Goal: Information Seeking & Learning: Learn about a topic

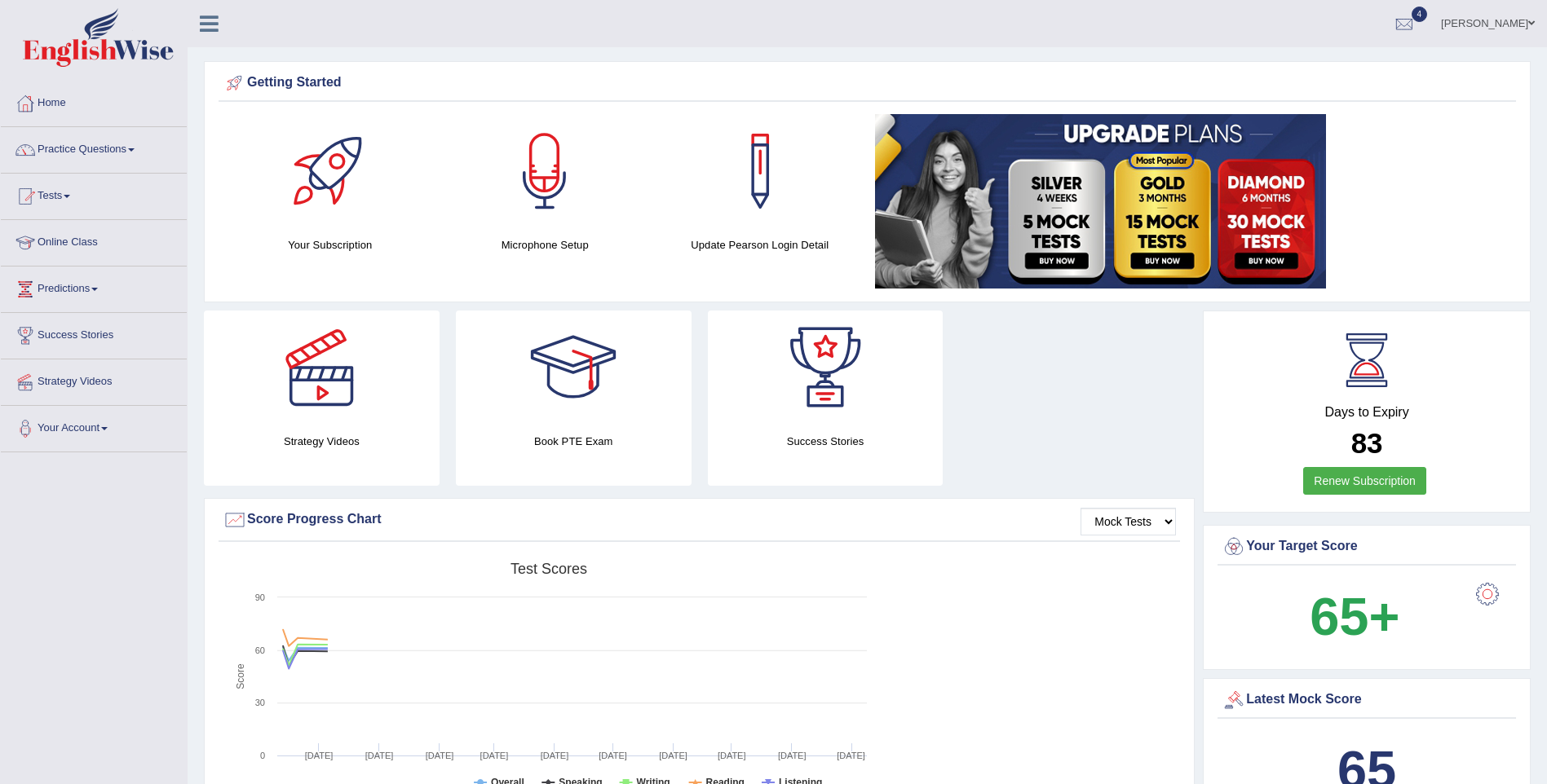
drag, startPoint x: 0, startPoint y: 0, endPoint x: 60, endPoint y: 141, distance: 153.2
click at [60, 141] on link "Practice Questions" at bounding box center [94, 148] width 186 height 41
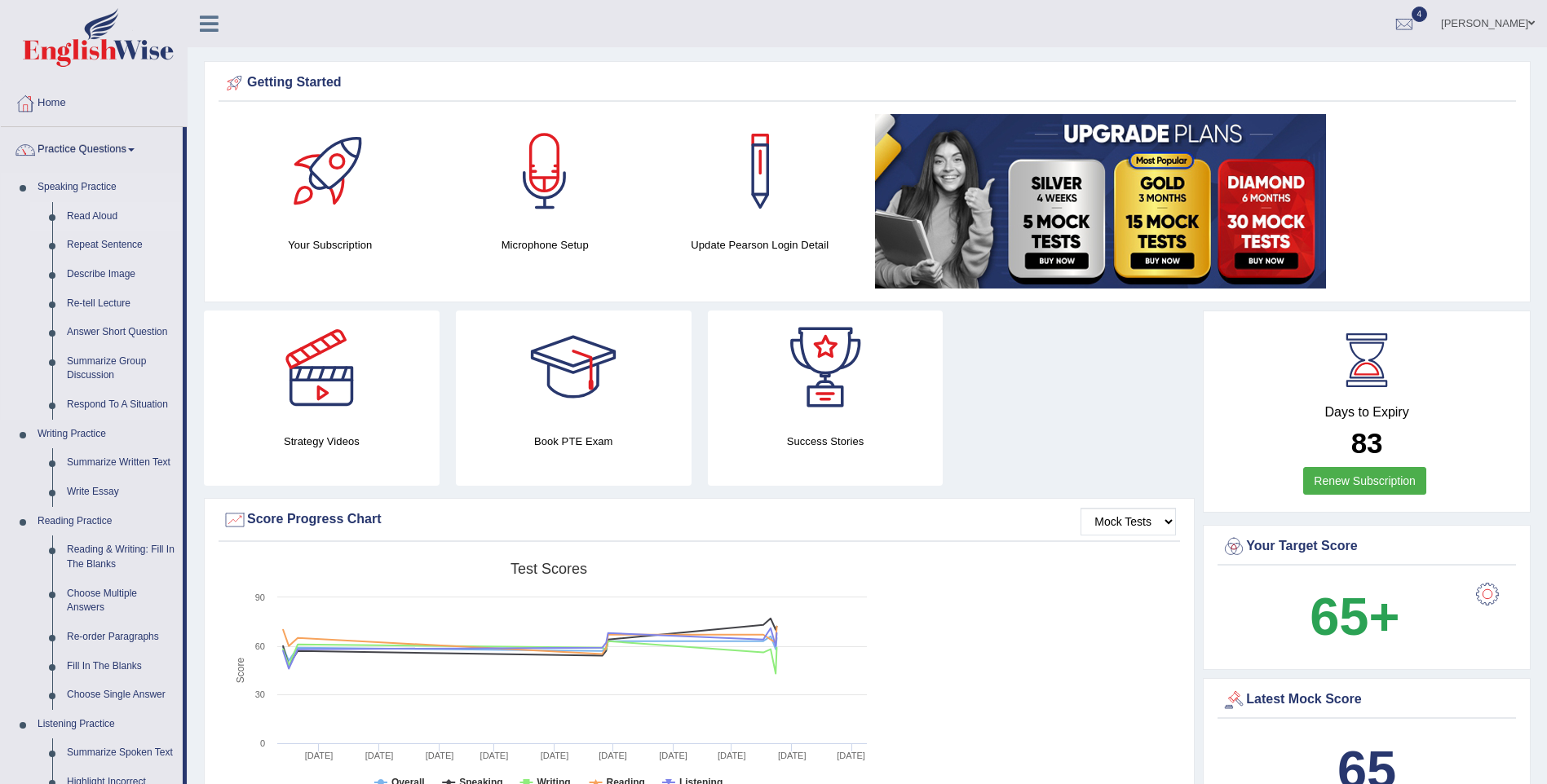
click at [73, 213] on link "Read Aloud" at bounding box center [122, 217] width 123 height 30
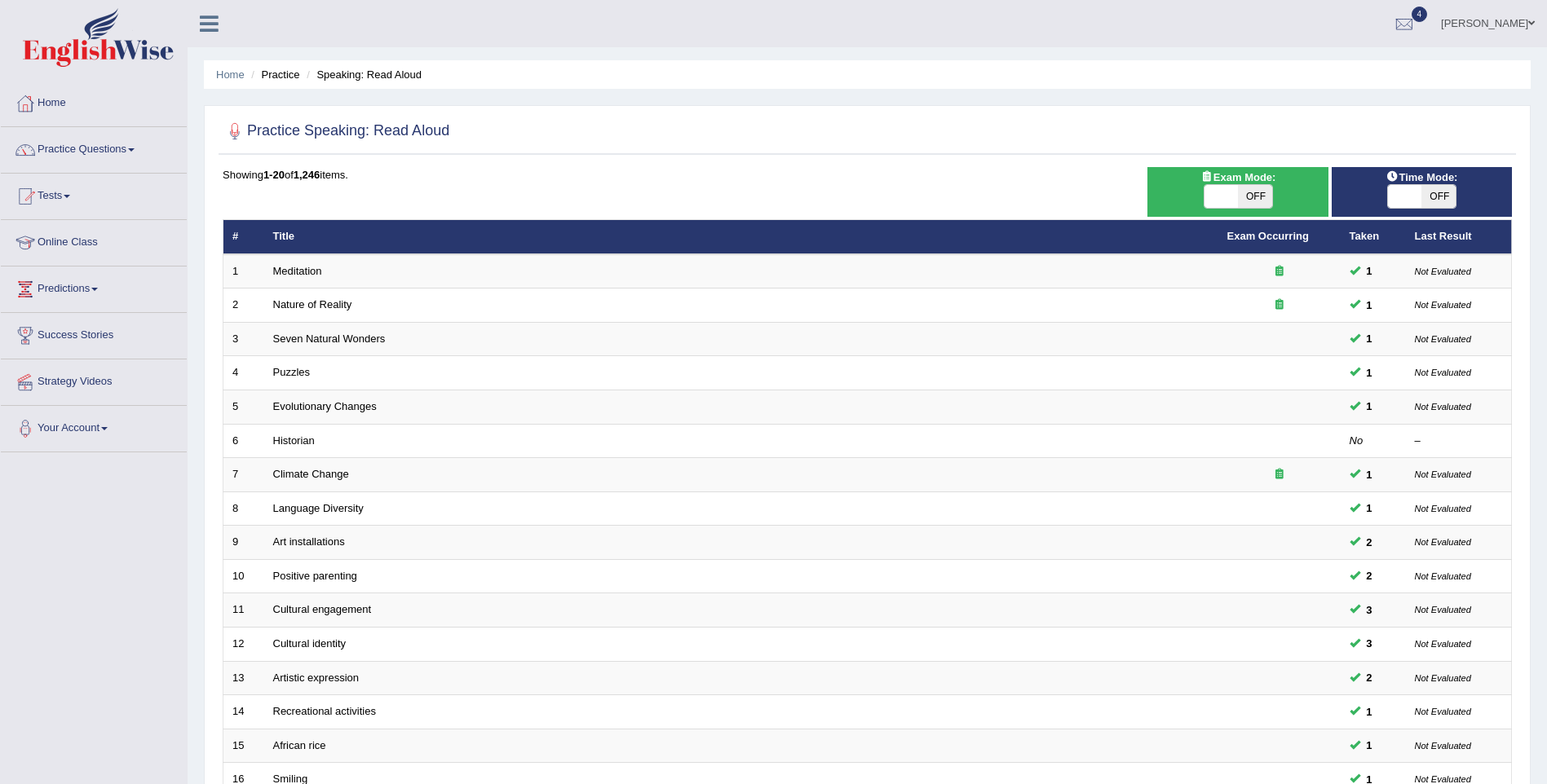
click at [1254, 198] on span "OFF" at bounding box center [1255, 196] width 35 height 23
checkbox input "true"
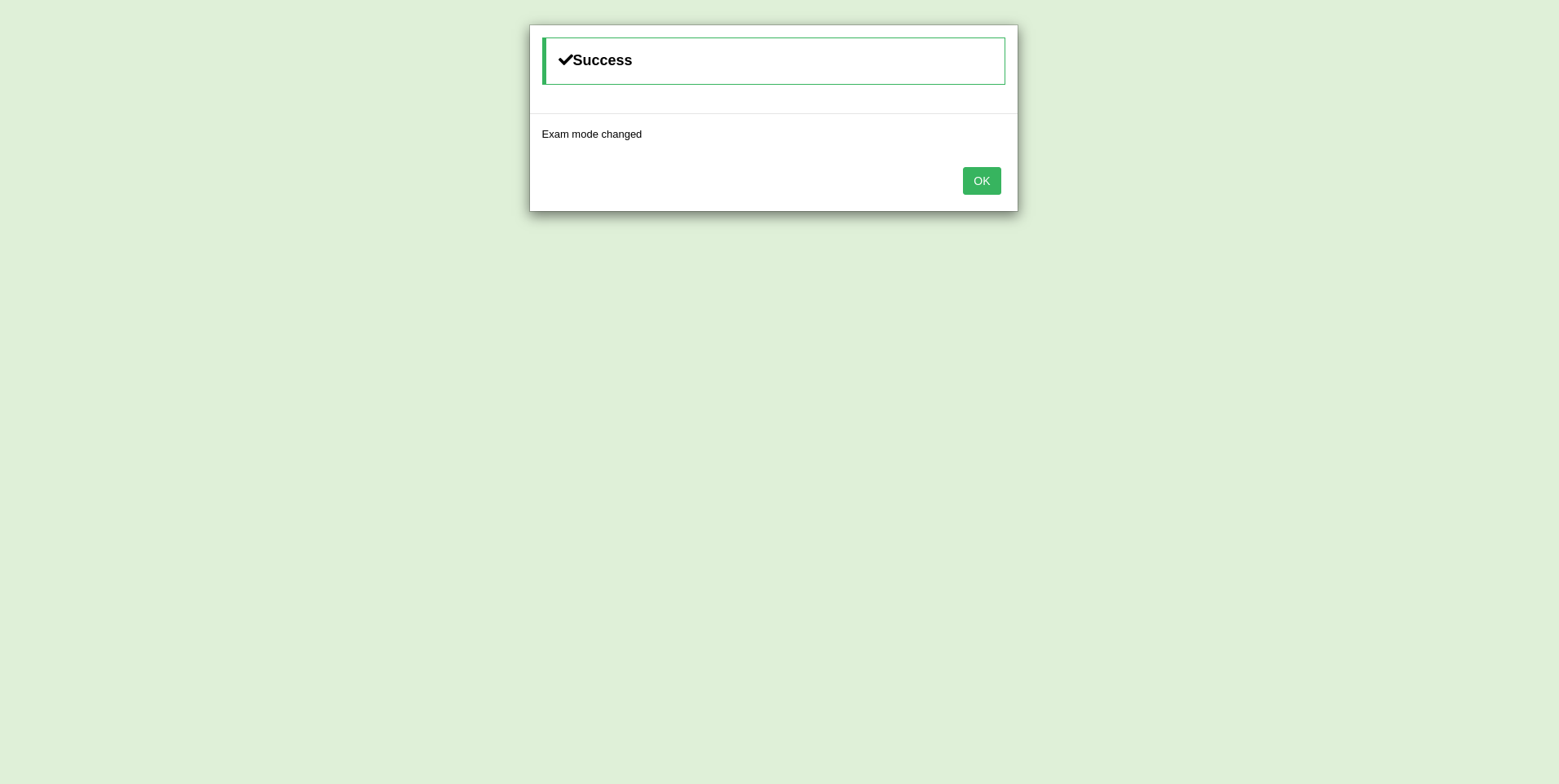
click at [984, 176] on button "OK" at bounding box center [982, 181] width 37 height 28
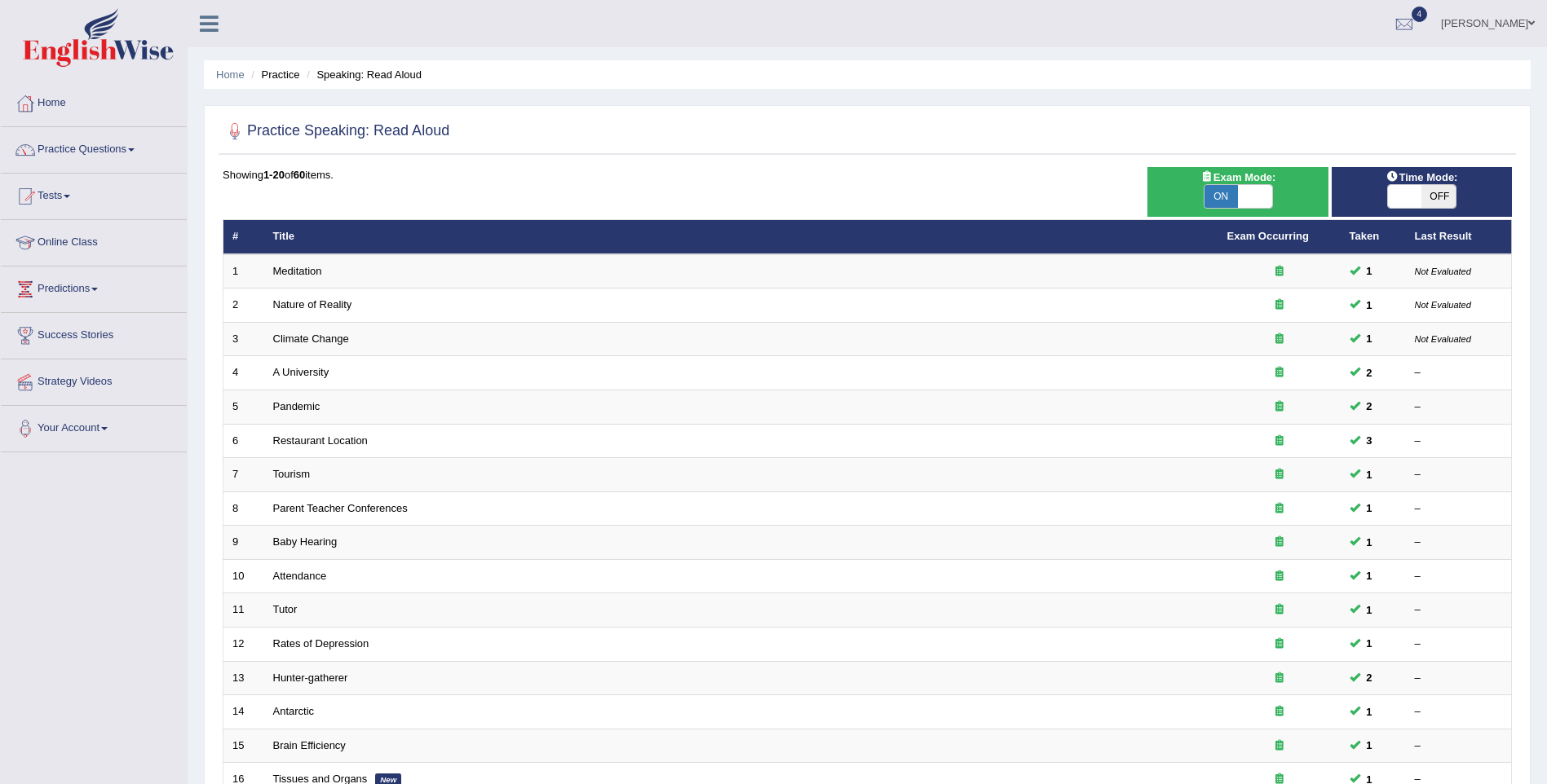
click at [1436, 195] on span "OFF" at bounding box center [1439, 196] width 35 height 23
checkbox input "true"
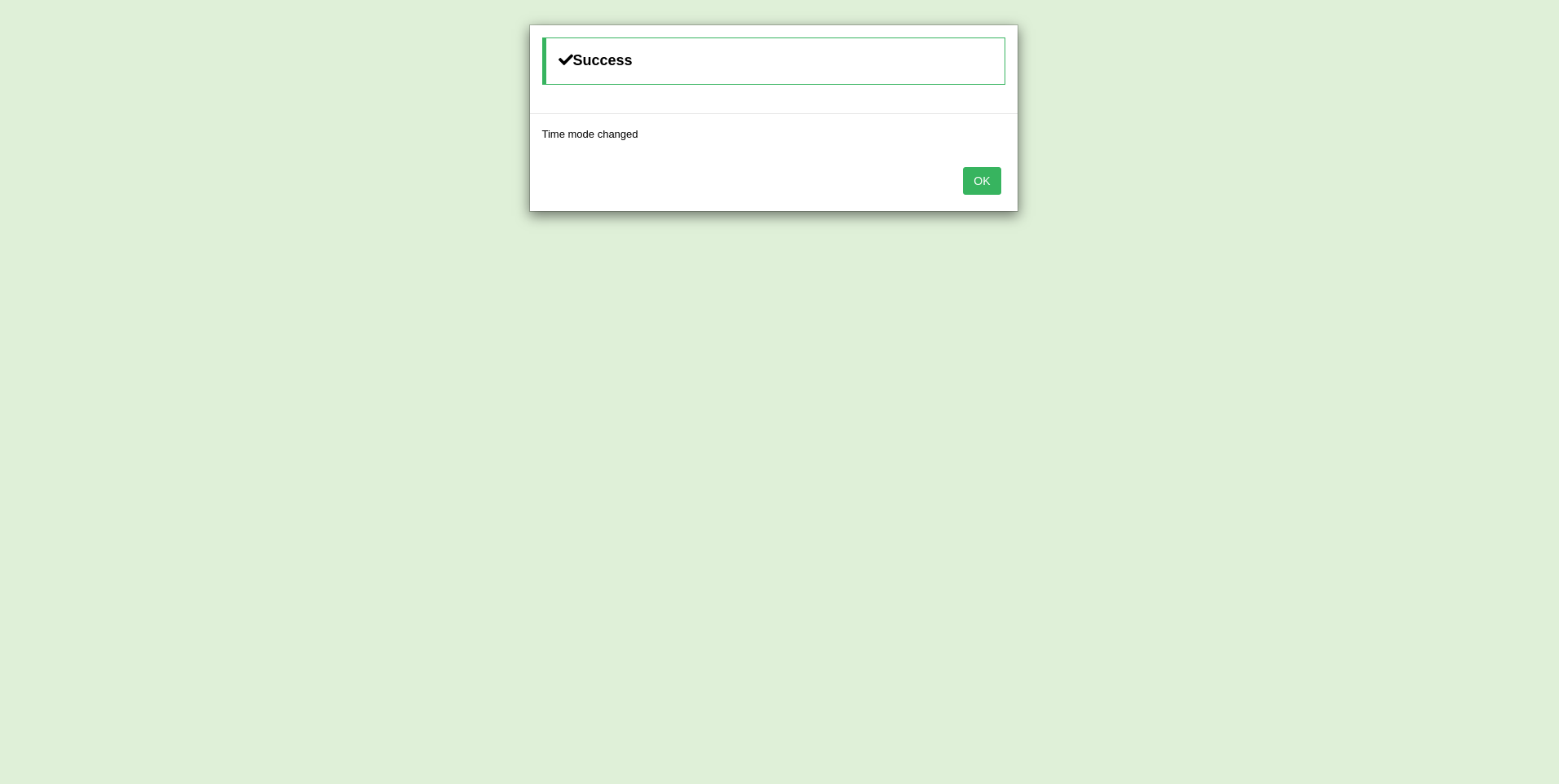
click at [986, 179] on button "OK" at bounding box center [982, 181] width 37 height 28
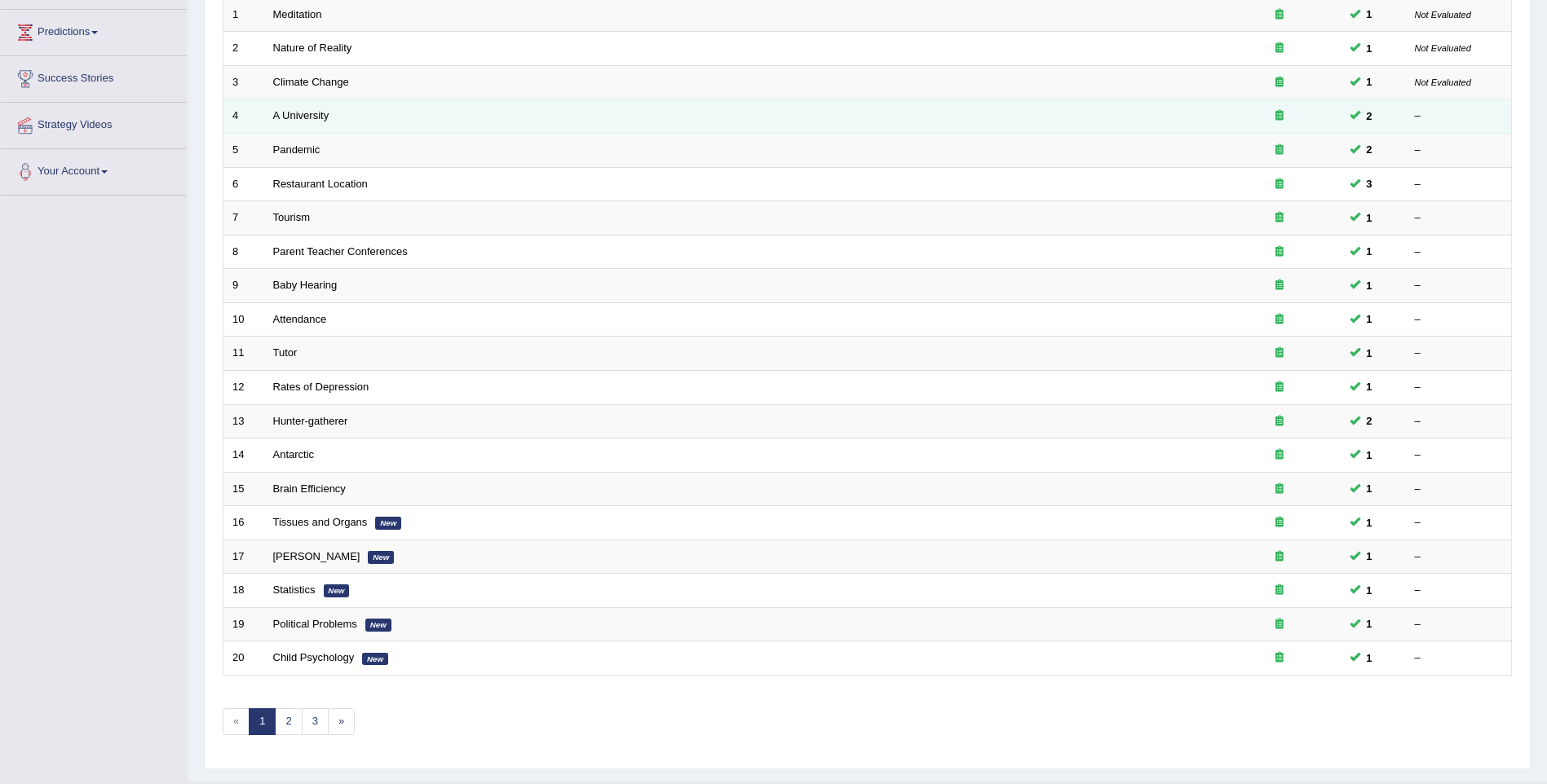
scroll to position [295, 0]
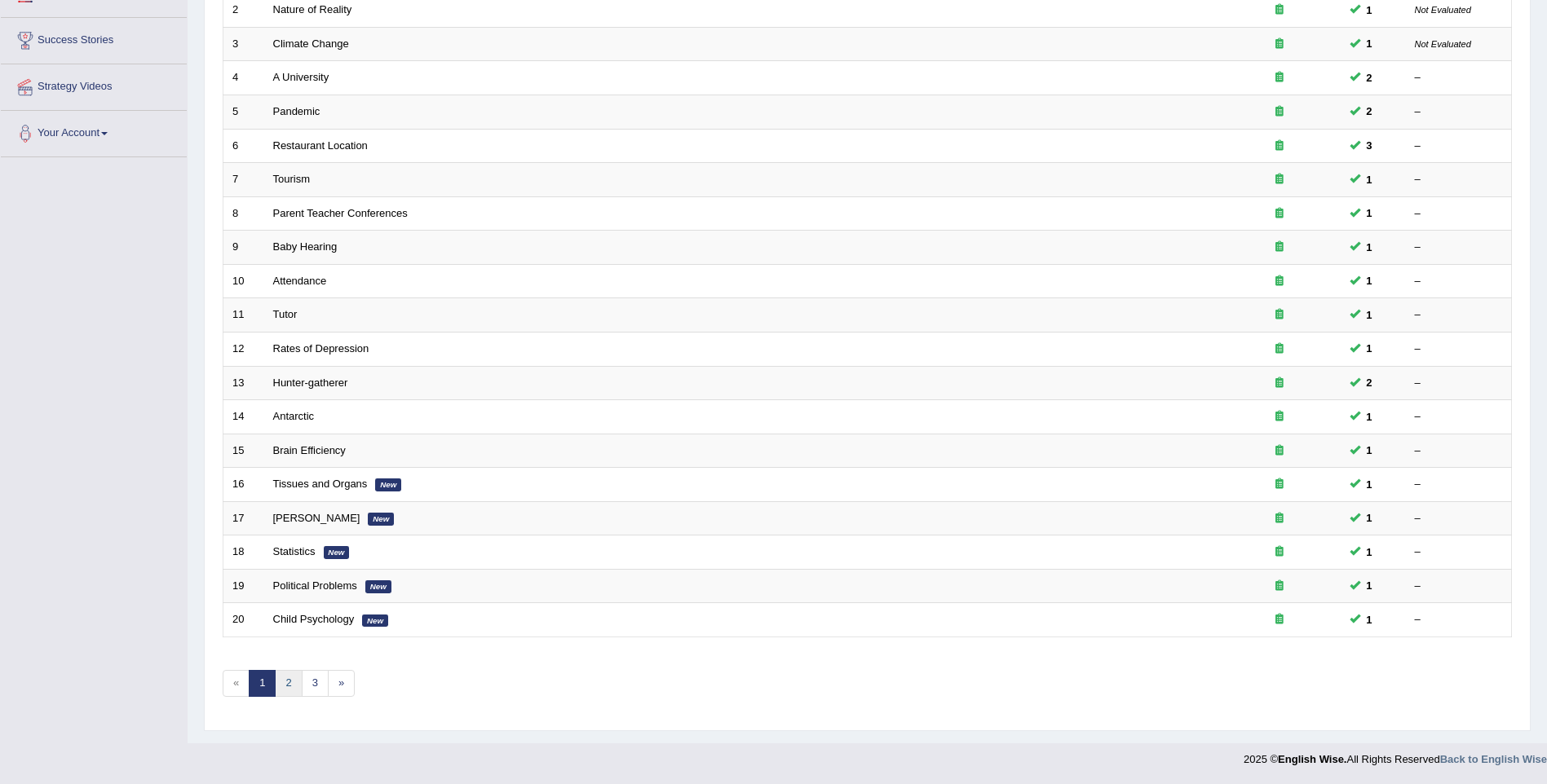
click at [280, 694] on link "2" at bounding box center [288, 684] width 27 height 27
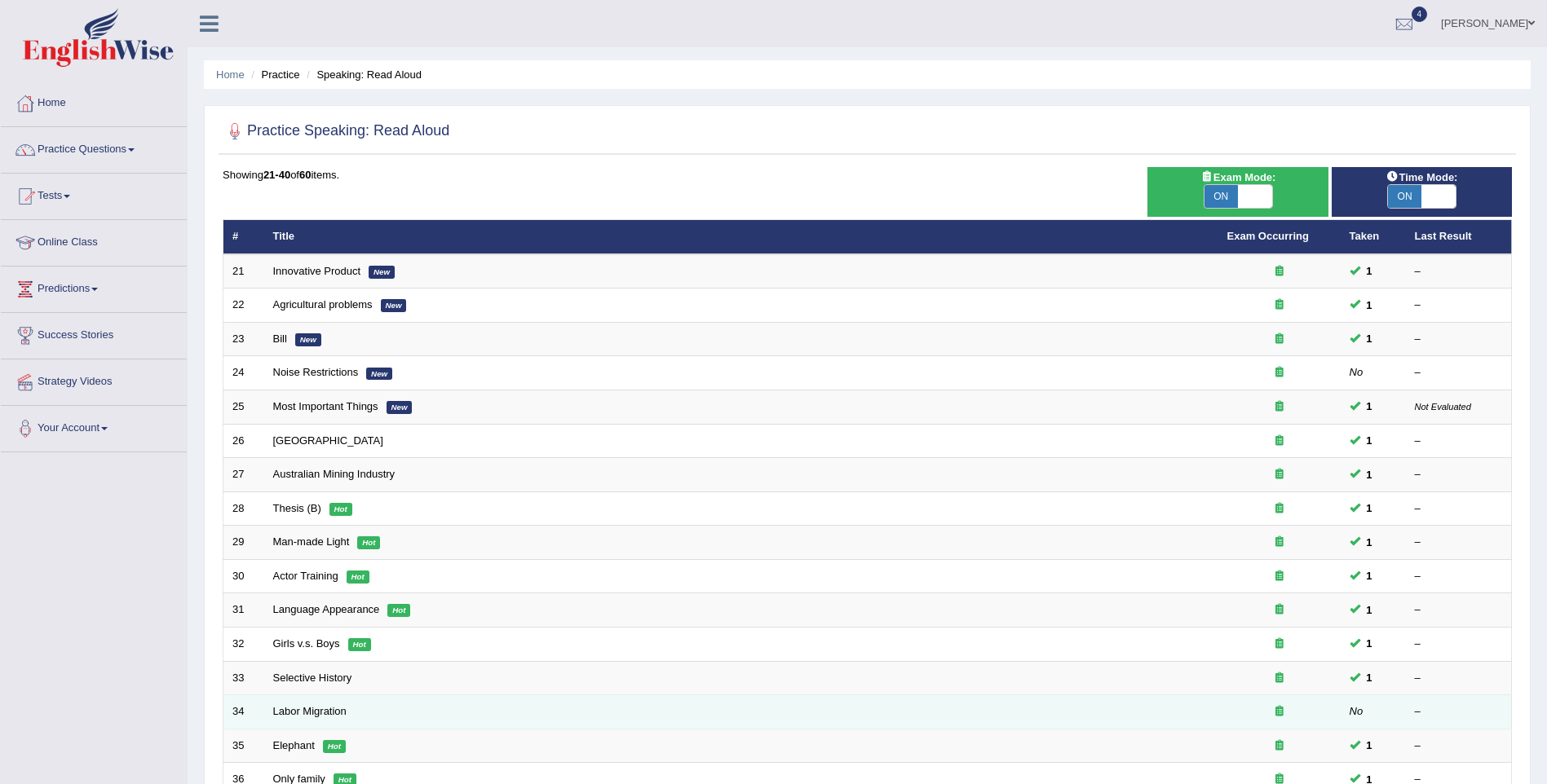
scroll to position [295, 0]
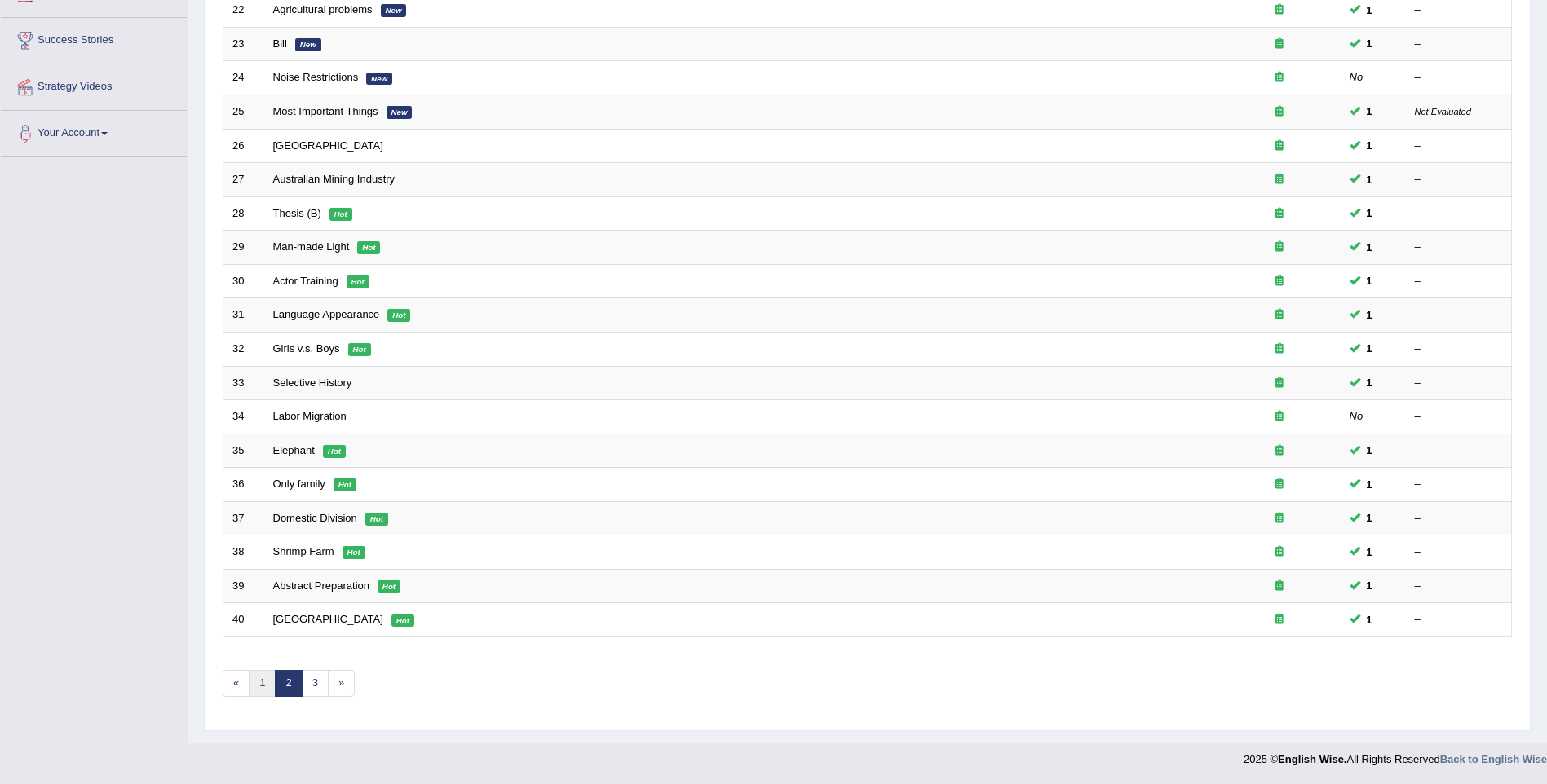
click at [260, 688] on link "1" at bounding box center [263, 684] width 27 height 27
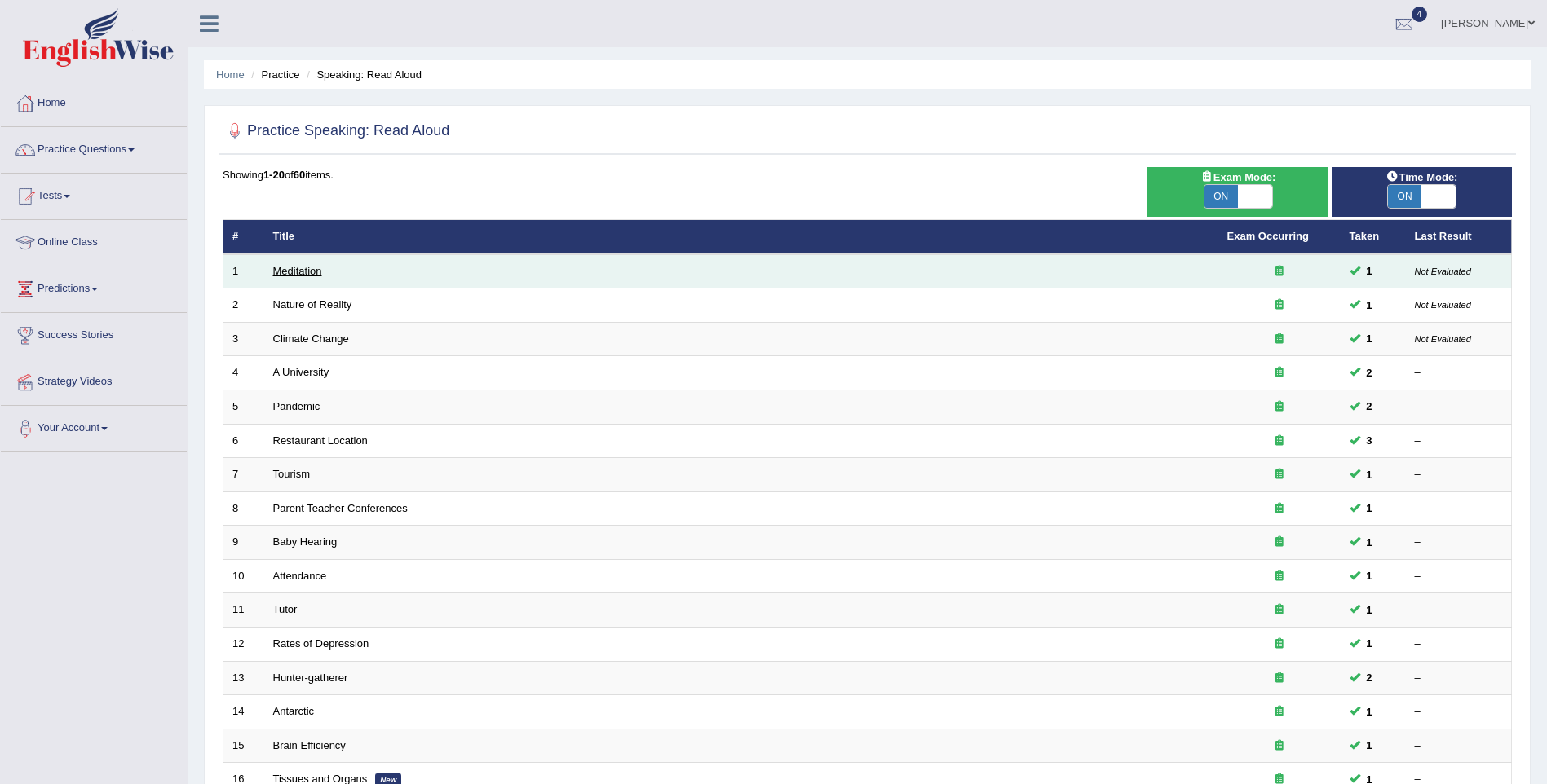
click at [297, 274] on link "Meditation" at bounding box center [298, 271] width 49 height 12
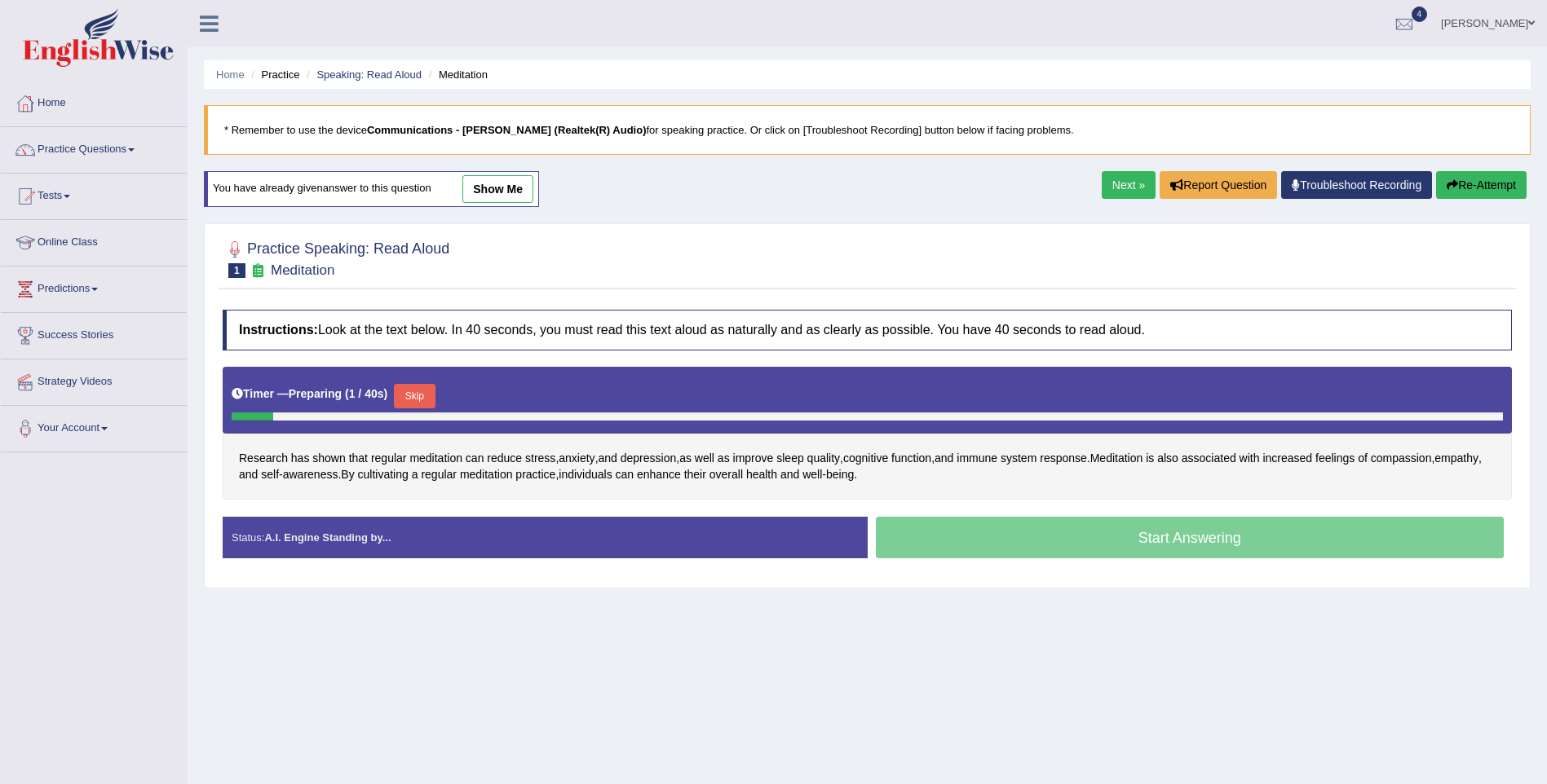
click at [487, 183] on link "show me" at bounding box center [498, 189] width 71 height 28
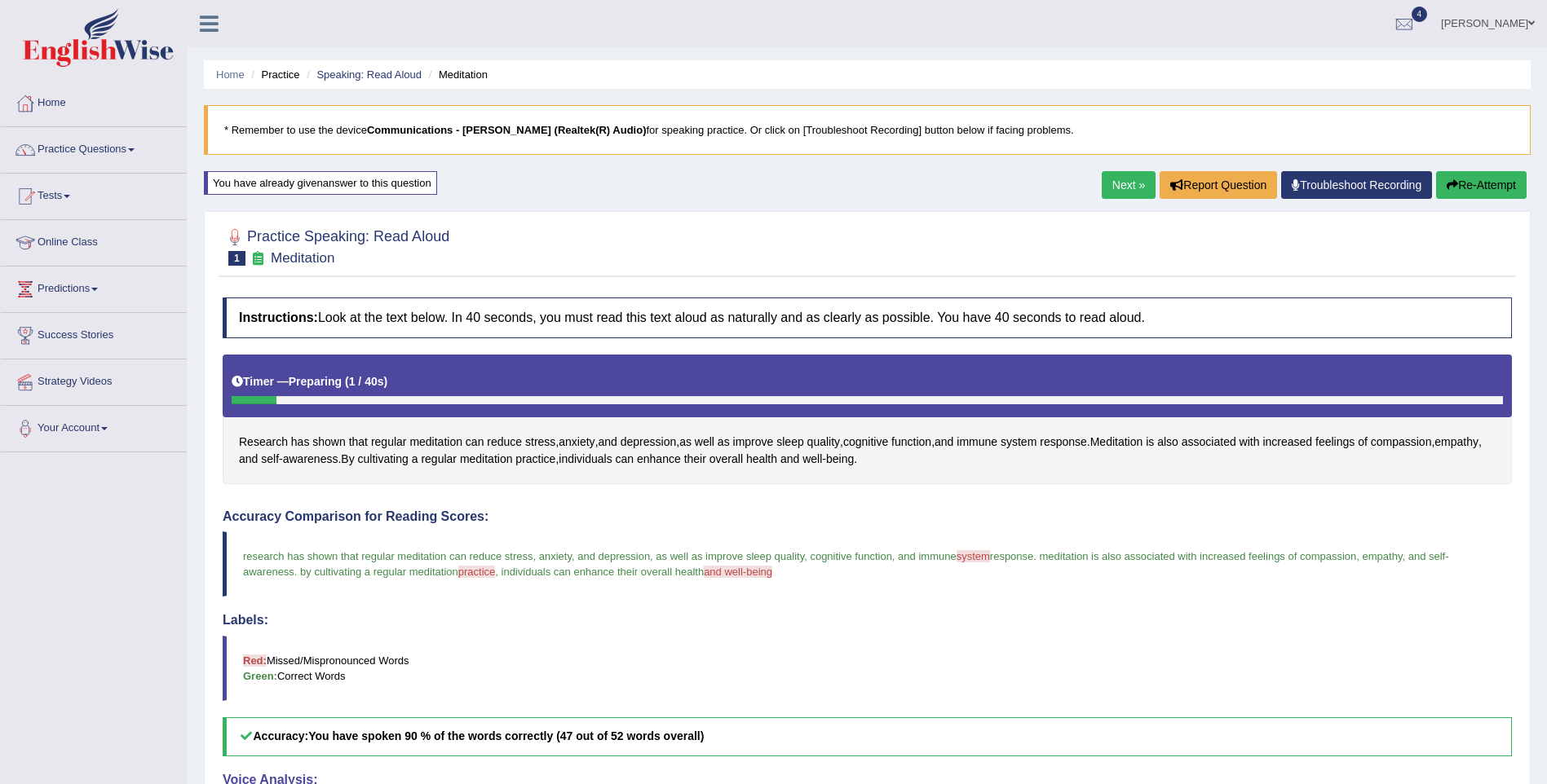
click at [1479, 183] on button "Re-Attempt" at bounding box center [1481, 185] width 90 height 28
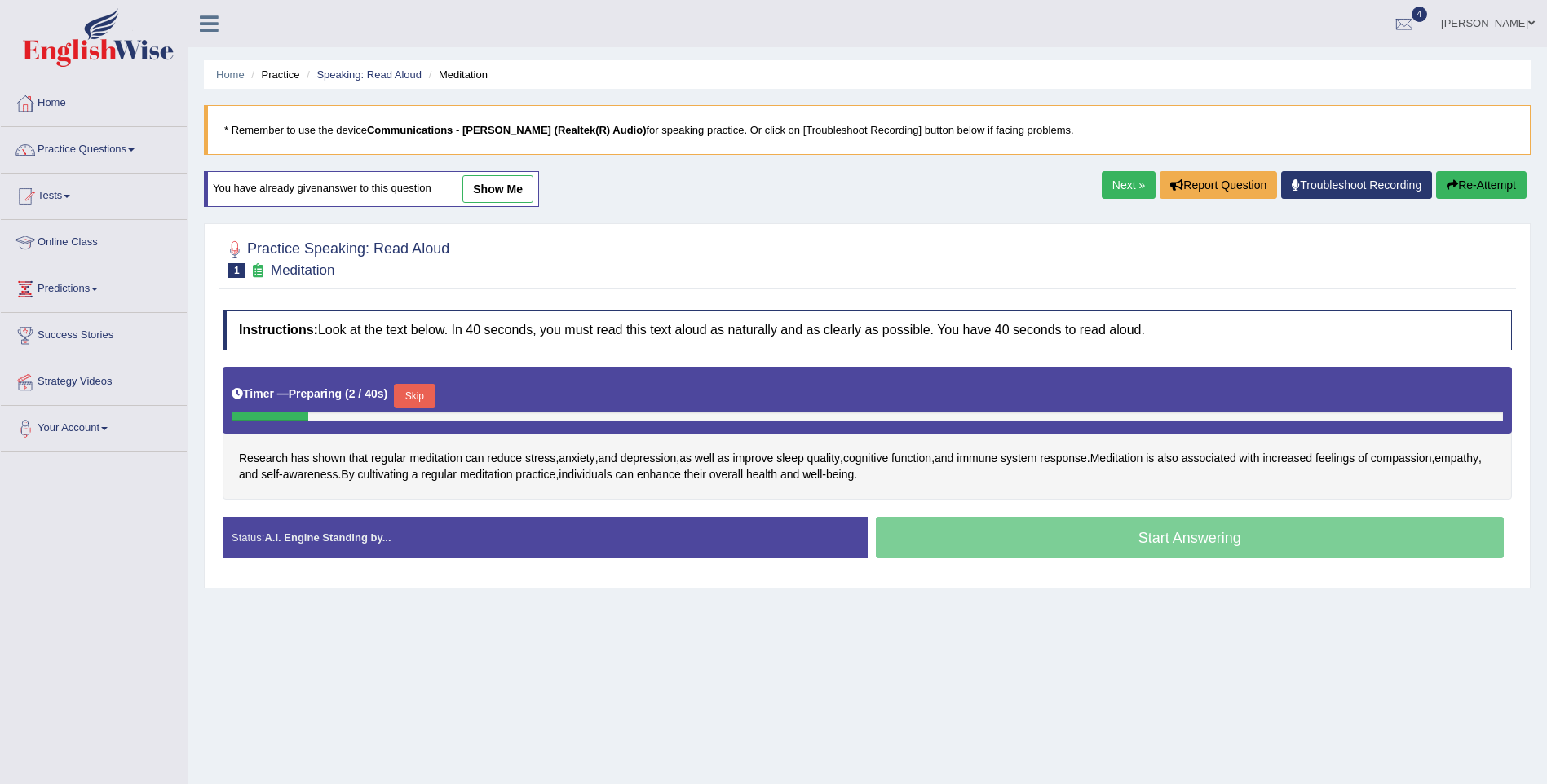
click at [419, 400] on button "Skip" at bounding box center [415, 396] width 41 height 24
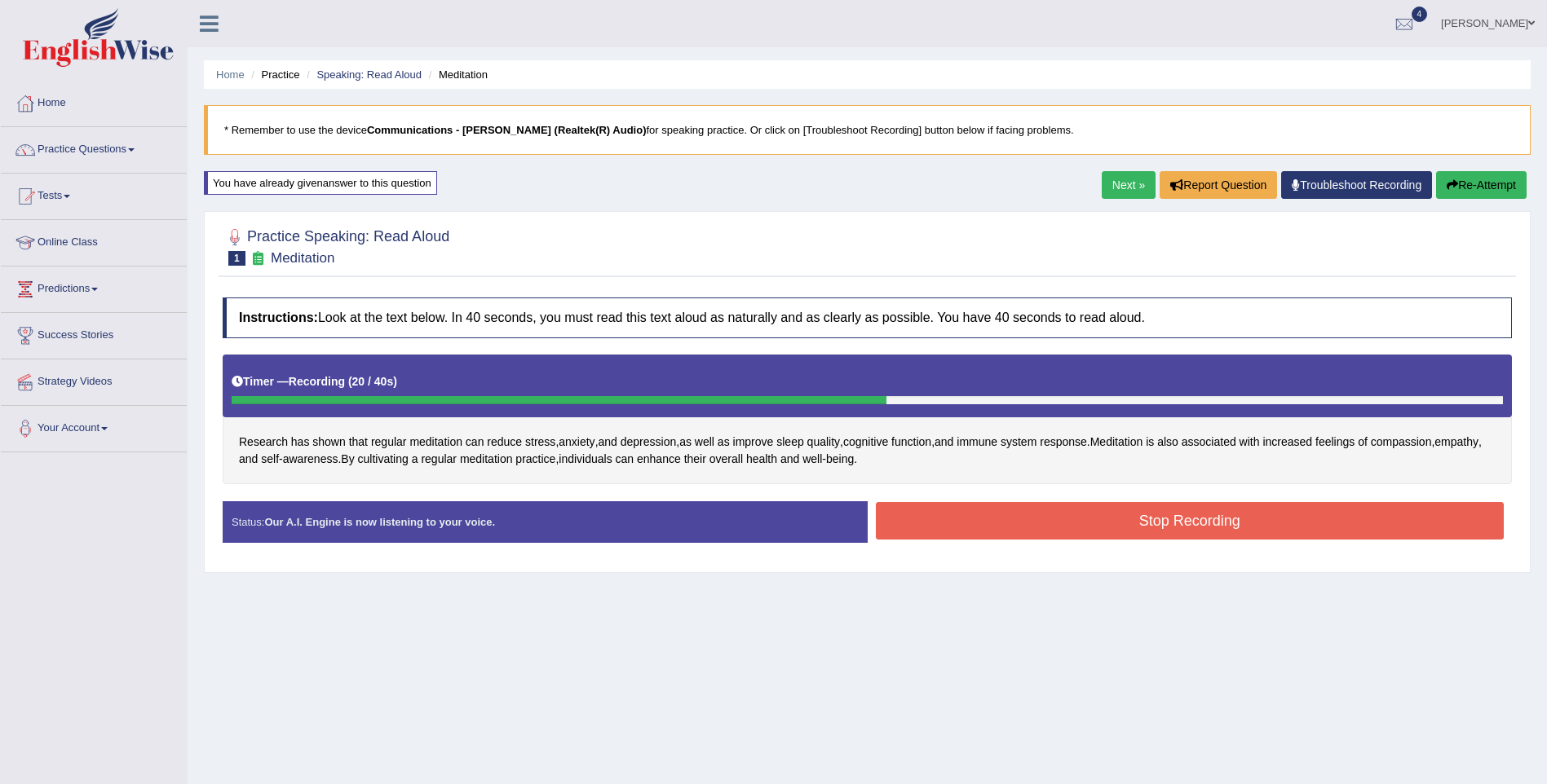
click at [958, 518] on button "Stop Recording" at bounding box center [1190, 521] width 629 height 37
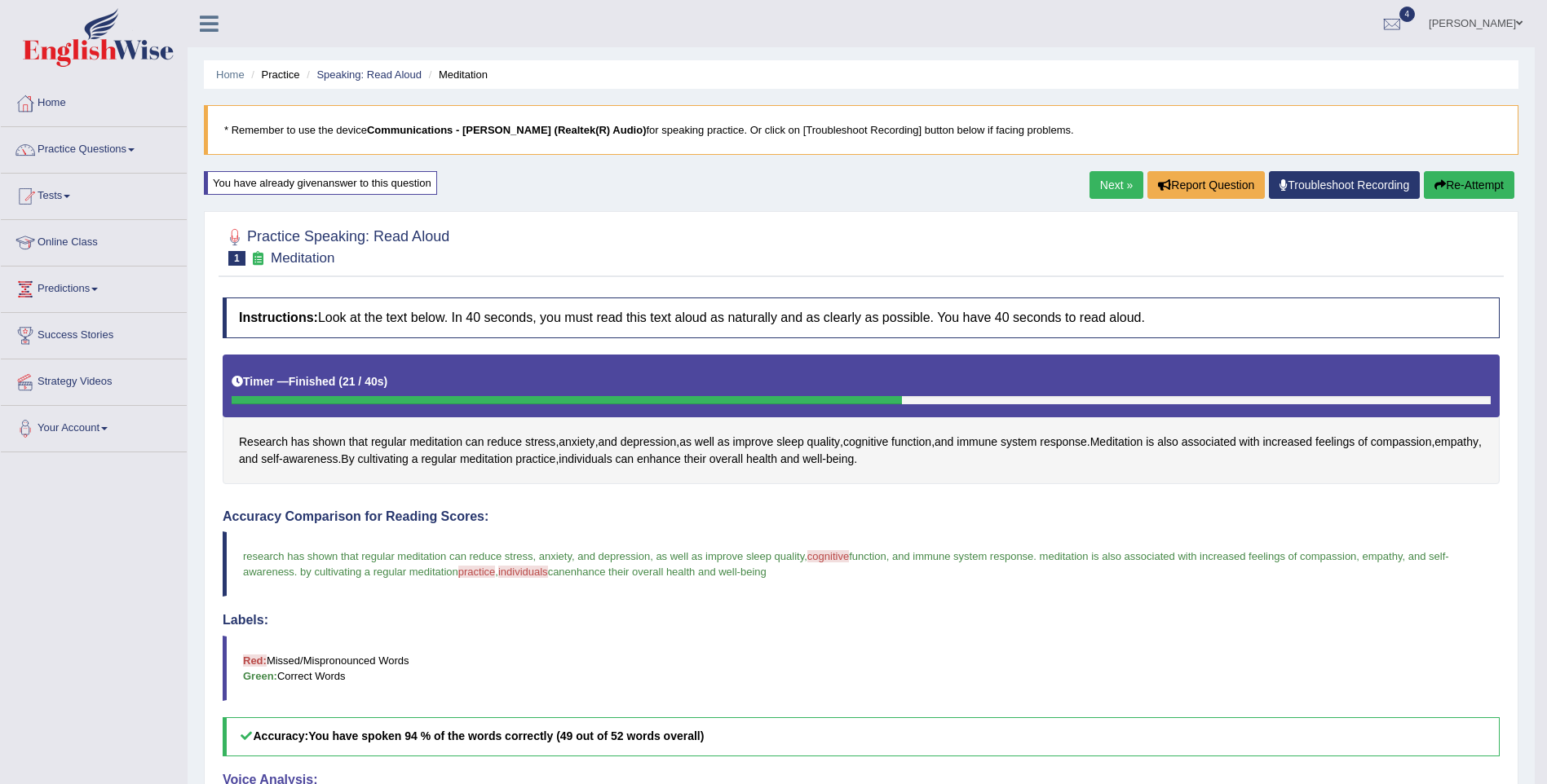
click at [1124, 187] on link "Next »" at bounding box center [1116, 185] width 54 height 28
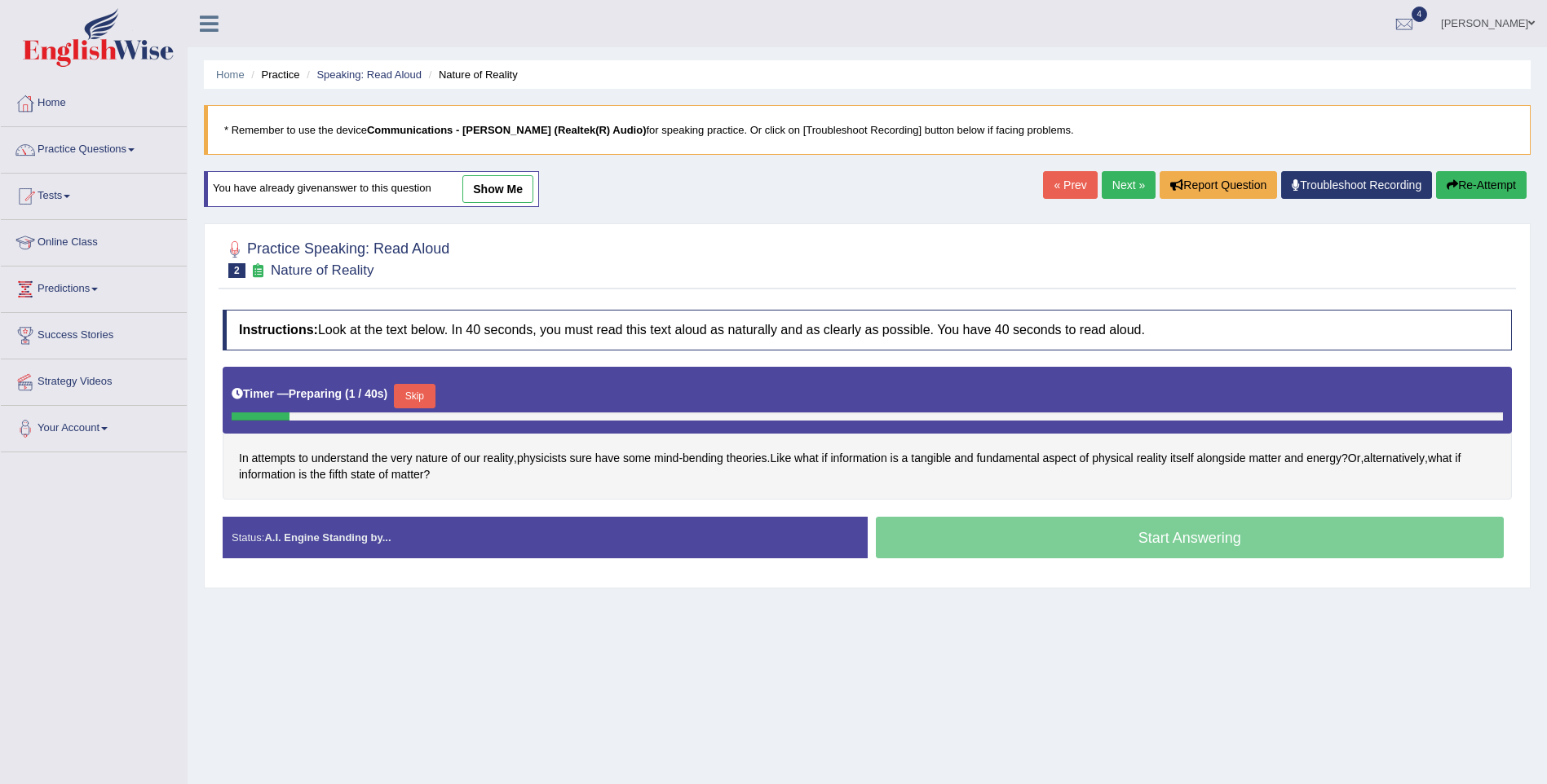
click at [417, 390] on button "Skip" at bounding box center [415, 396] width 41 height 24
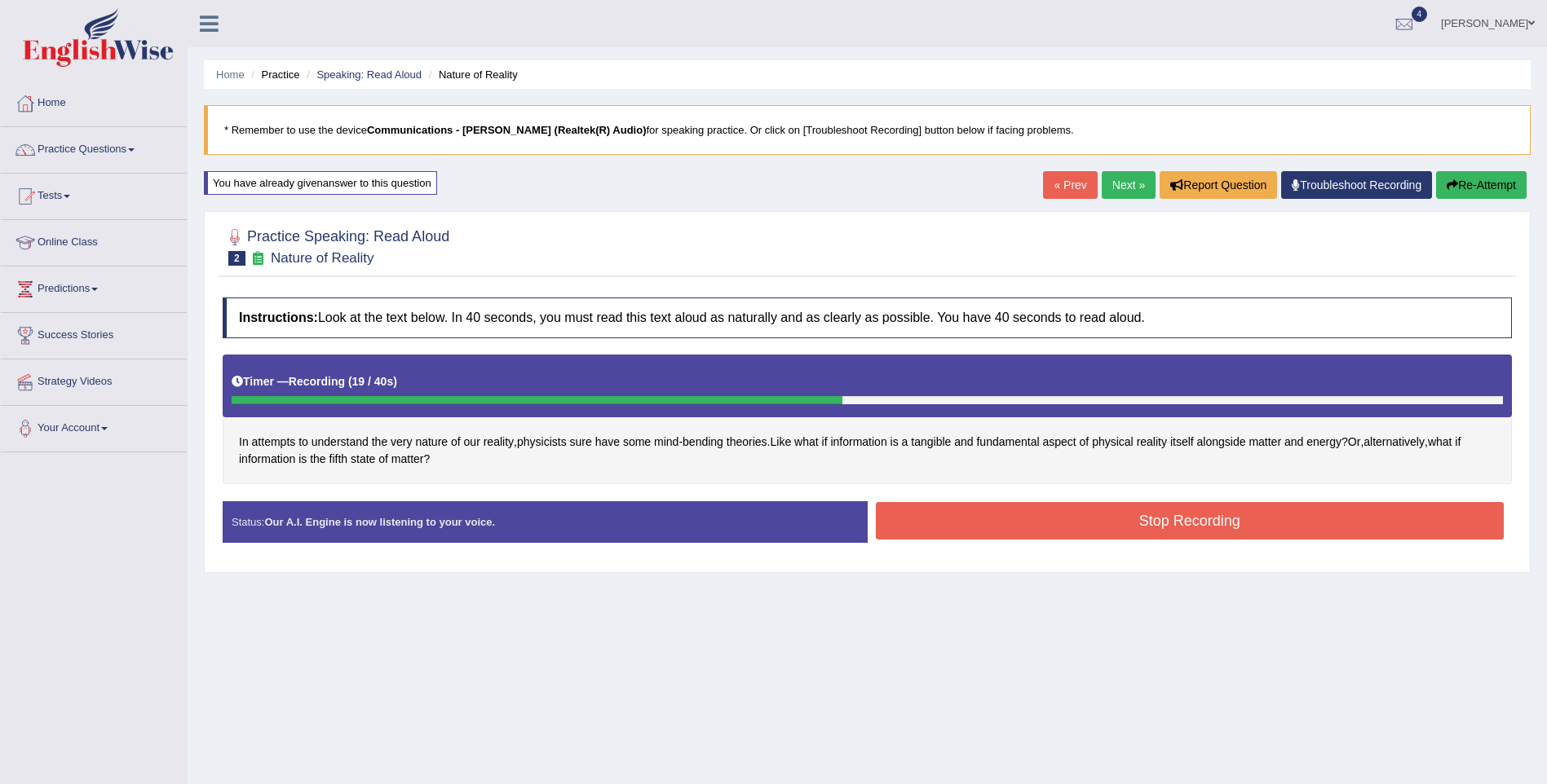
click at [953, 520] on button "Stop Recording" at bounding box center [1190, 521] width 629 height 37
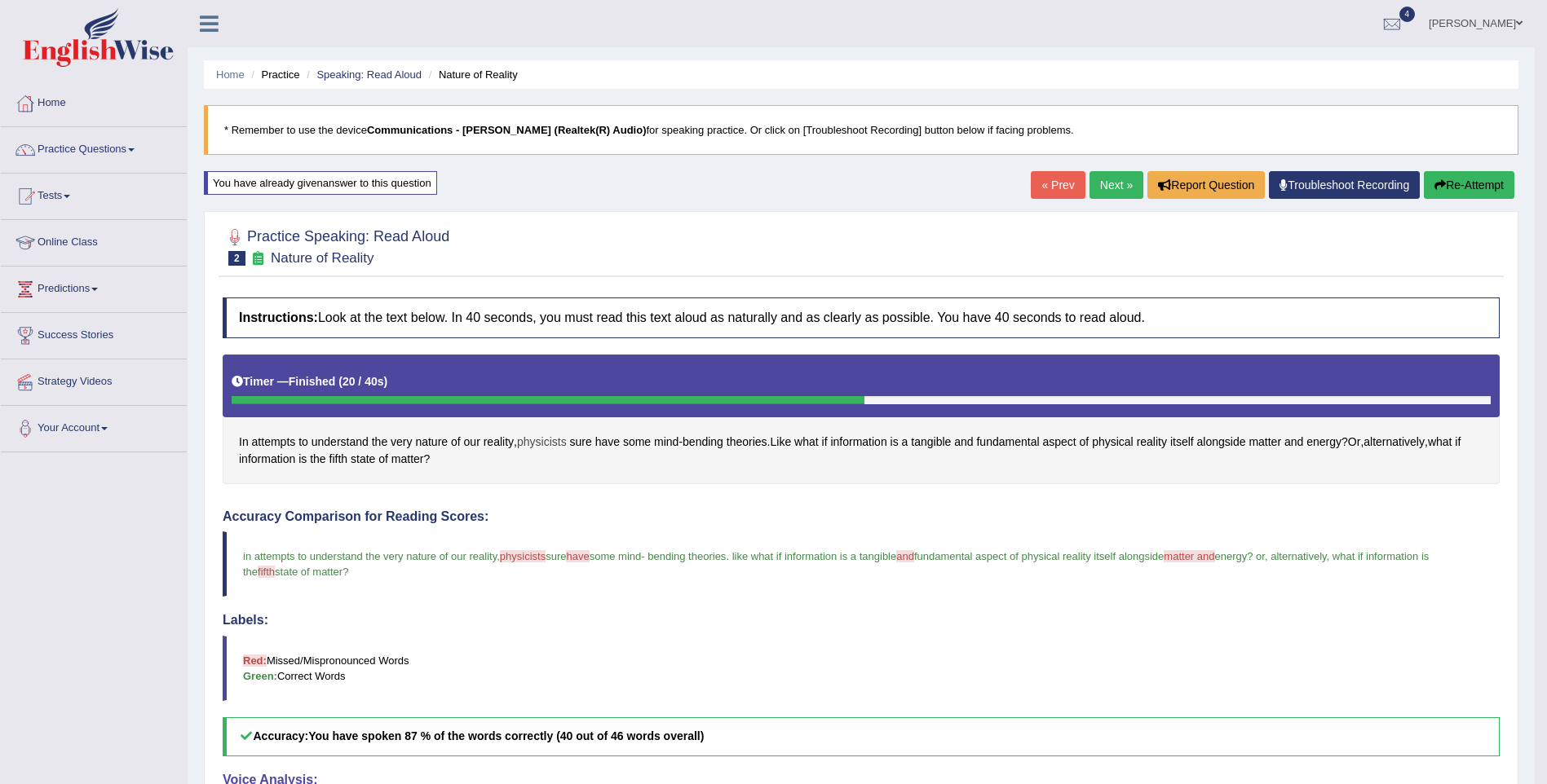
click at [538, 441] on span "physicists" at bounding box center [541, 442] width 50 height 17
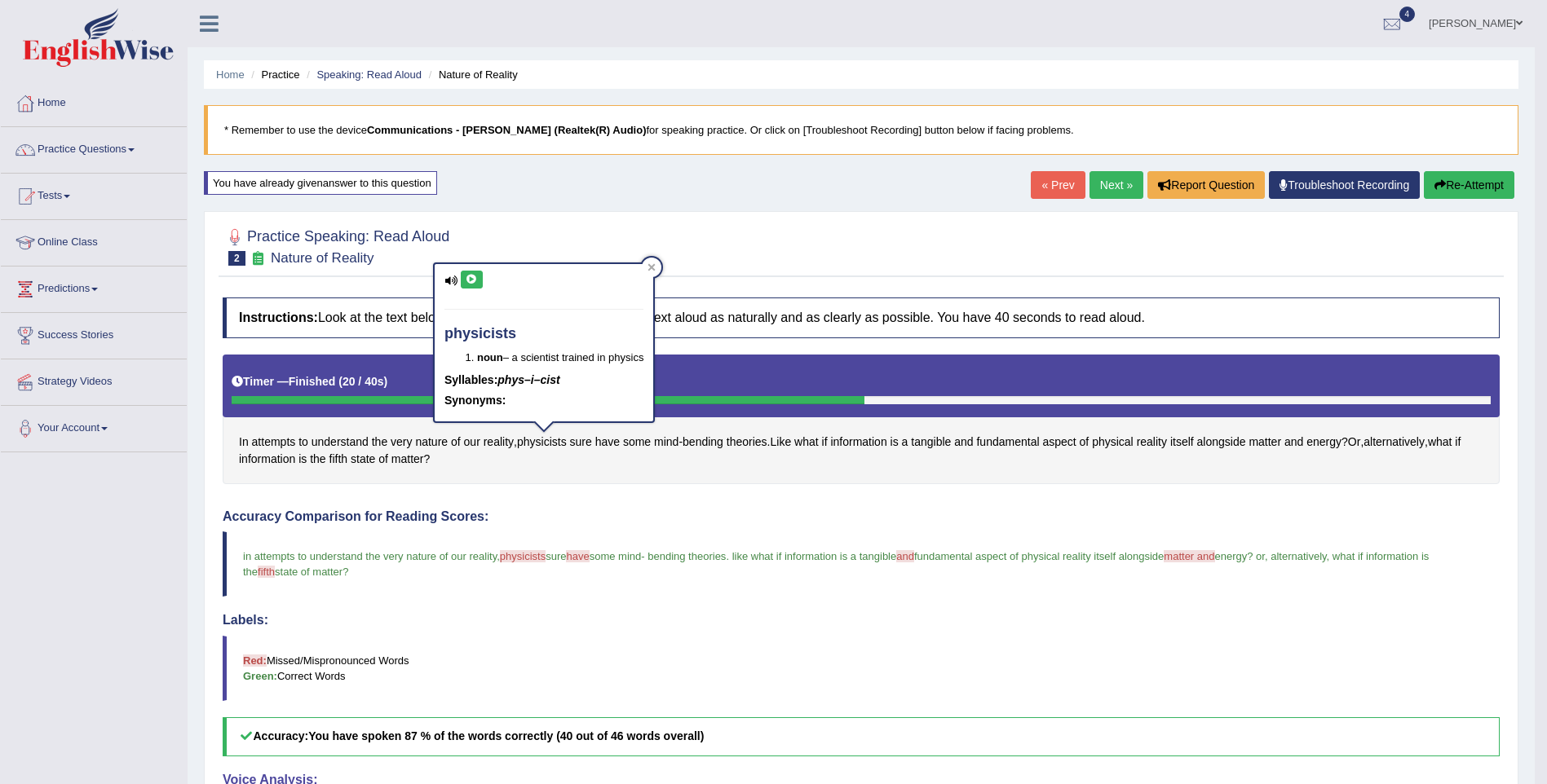
click at [466, 278] on icon at bounding box center [472, 279] width 12 height 10
click at [467, 278] on icon at bounding box center [472, 279] width 12 height 10
click at [652, 266] on icon at bounding box center [652, 268] width 8 height 8
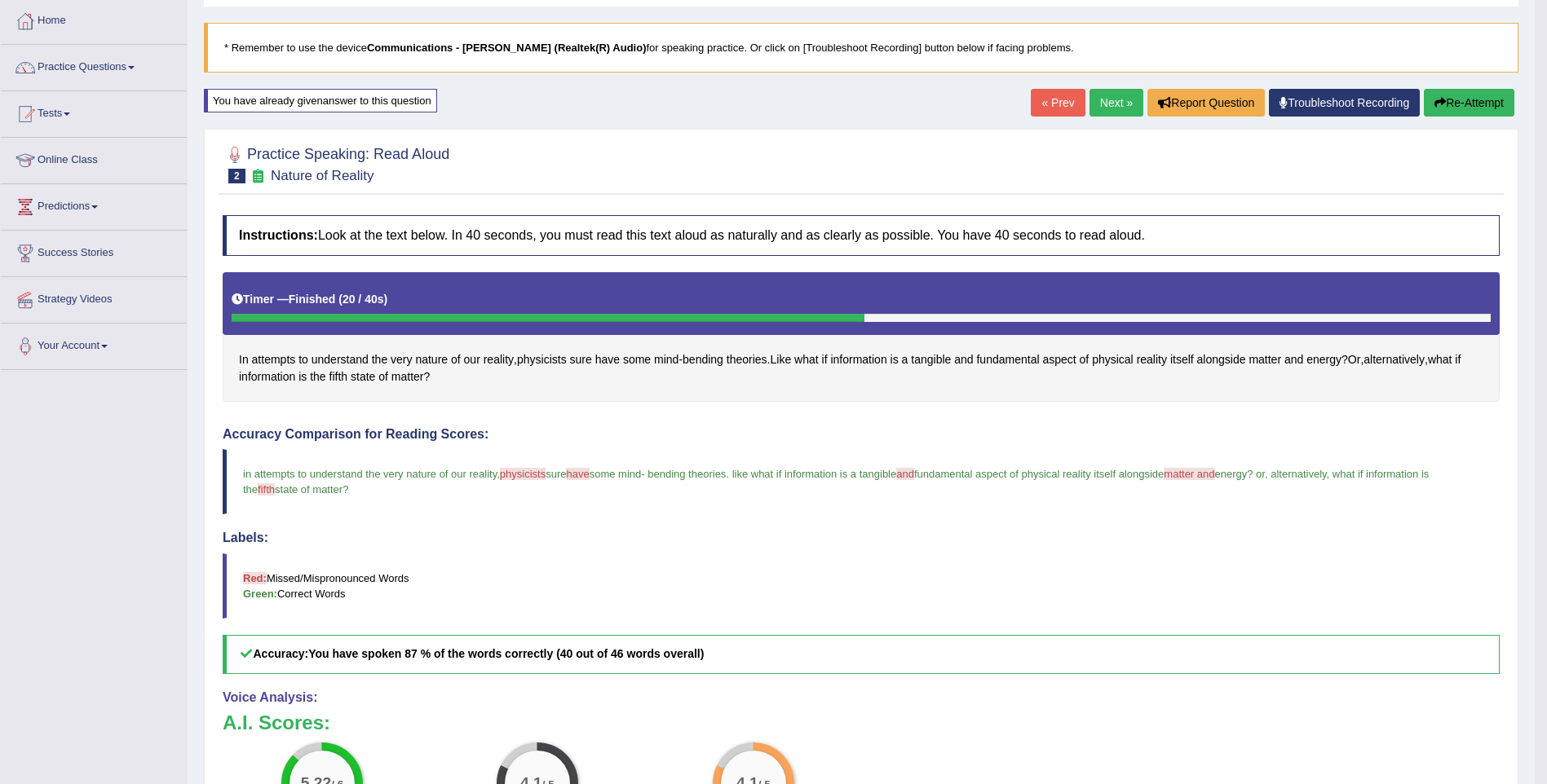
scroll to position [82, 0]
click at [1105, 100] on link "Next »" at bounding box center [1116, 103] width 54 height 28
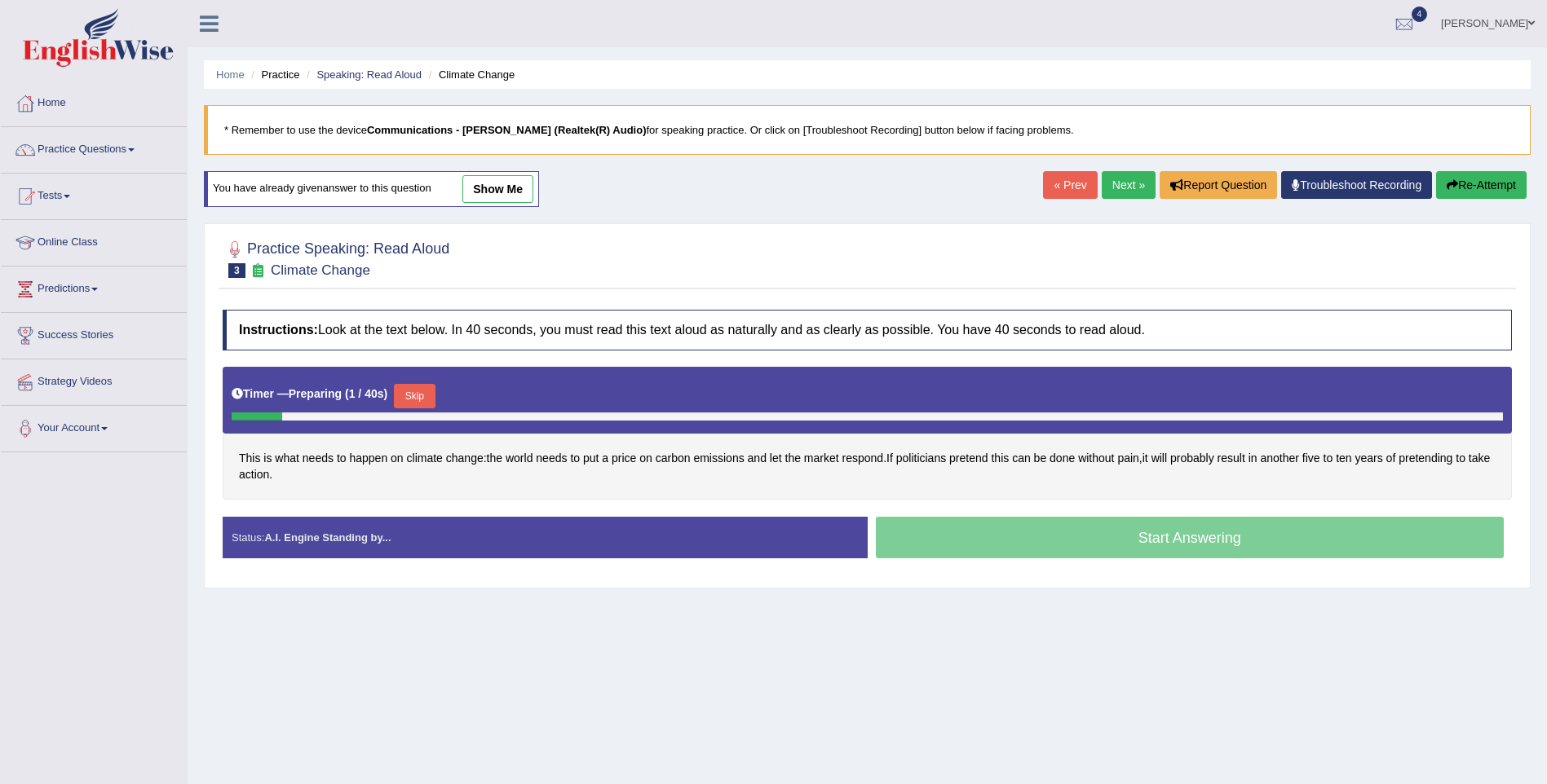
click at [415, 386] on button "Skip" at bounding box center [415, 396] width 41 height 24
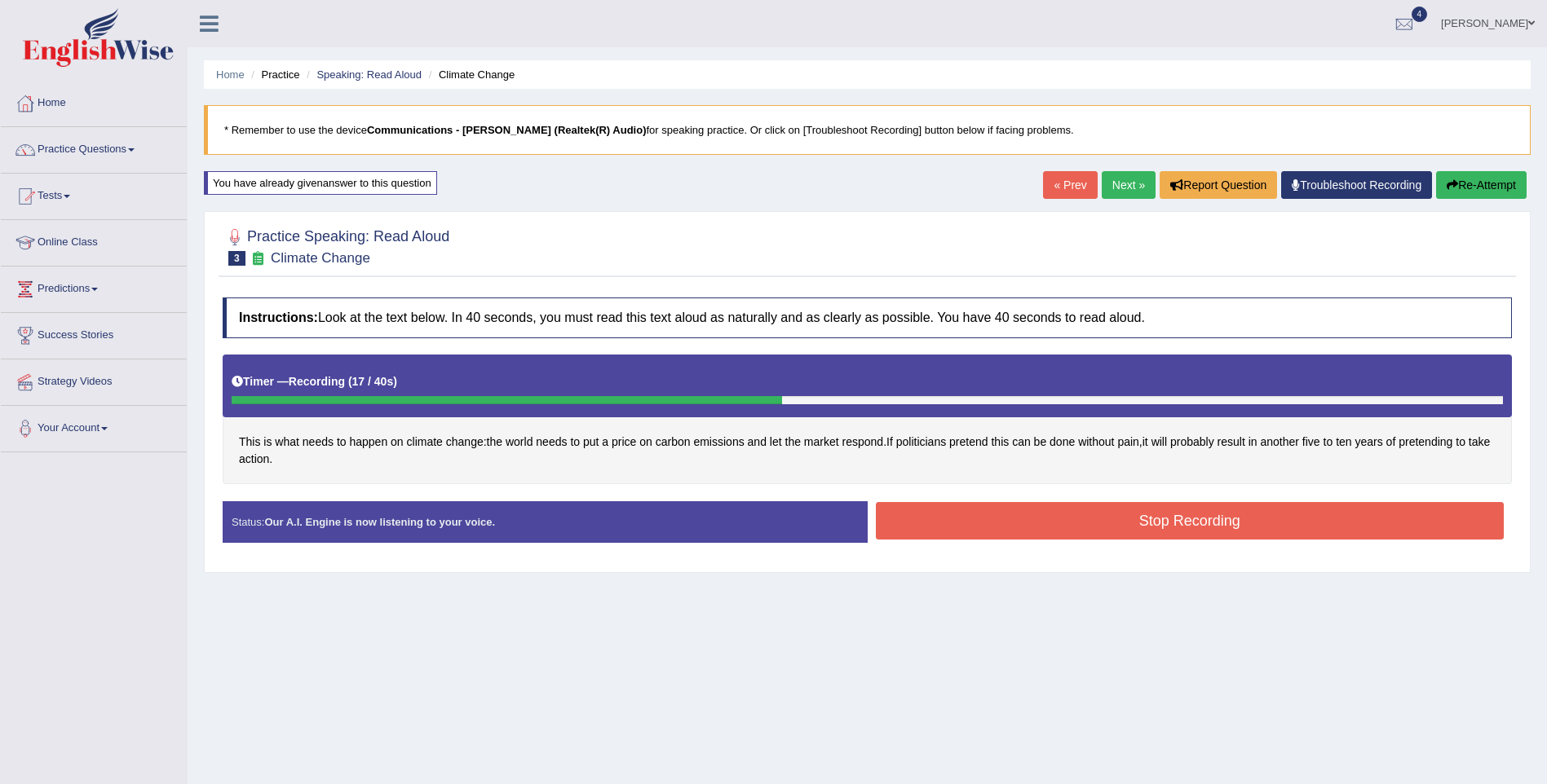
click at [932, 519] on button "Stop Recording" at bounding box center [1190, 521] width 629 height 37
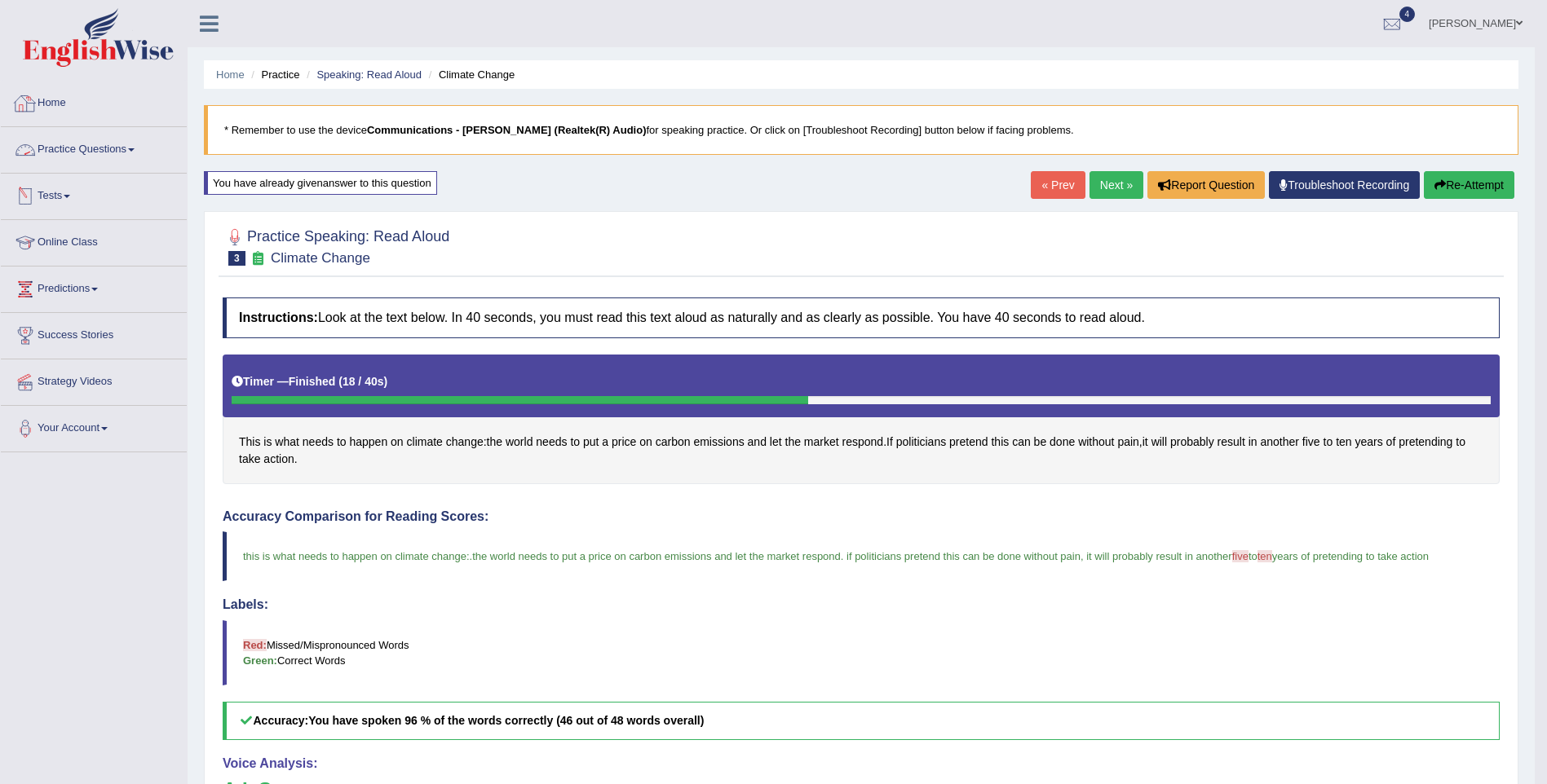
click at [69, 95] on link "Home" at bounding box center [94, 101] width 186 height 41
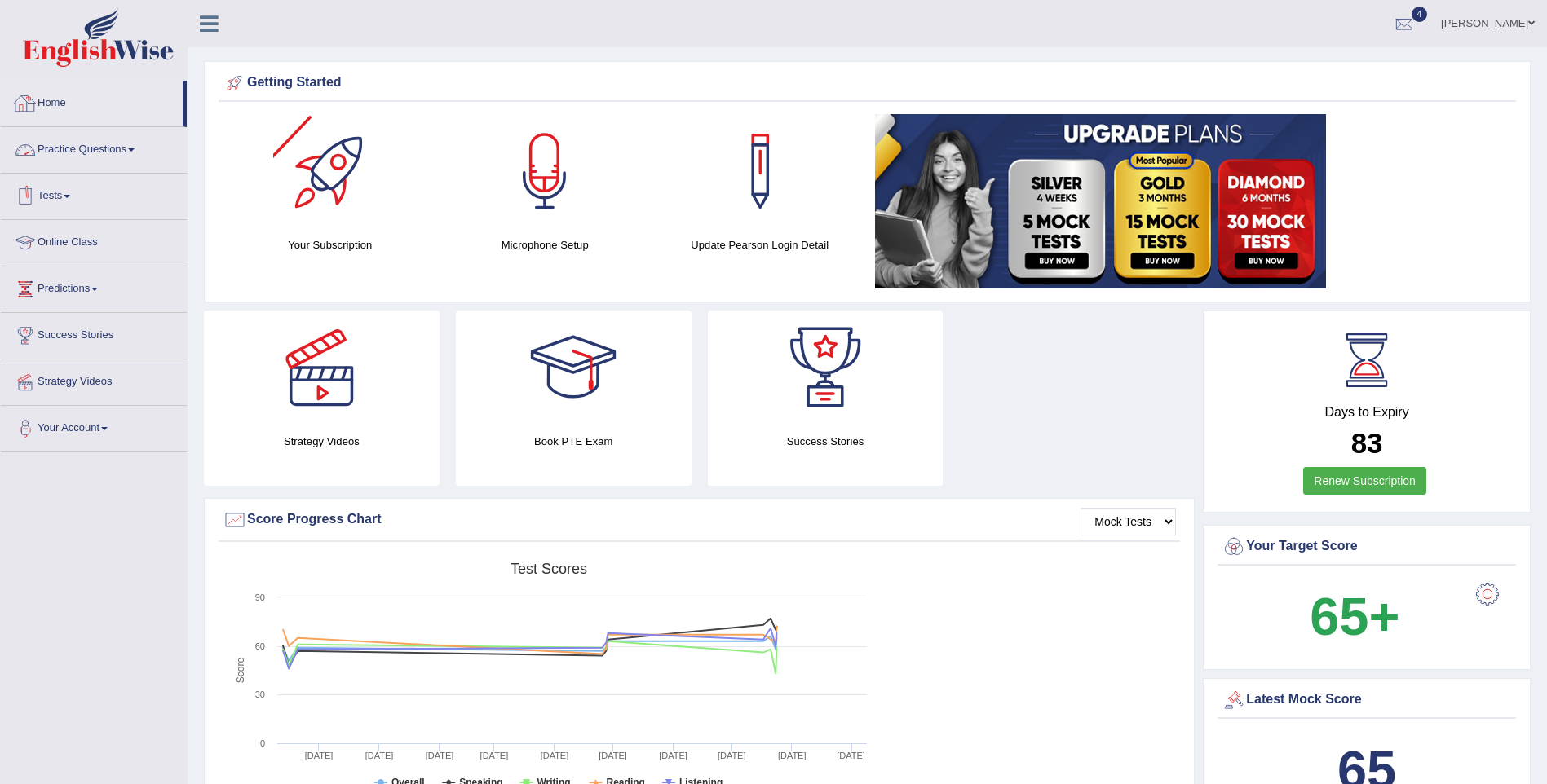
click at [47, 103] on link "Home" at bounding box center [91, 101] width 182 height 41
